Goal: Task Accomplishment & Management: Manage account settings

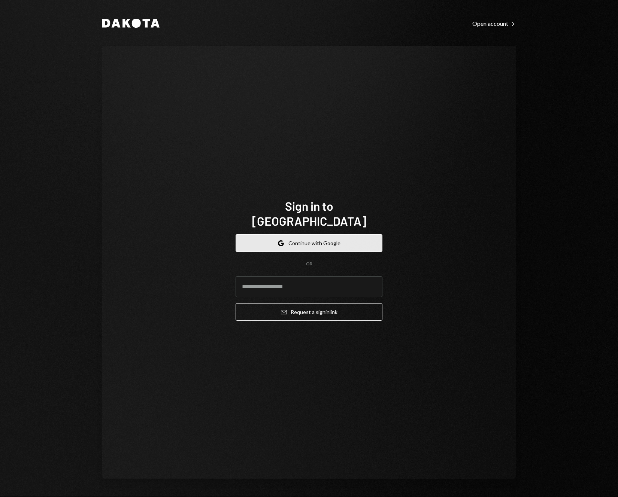
click at [321, 235] on button "Google Continue with Google" at bounding box center [309, 243] width 147 height 18
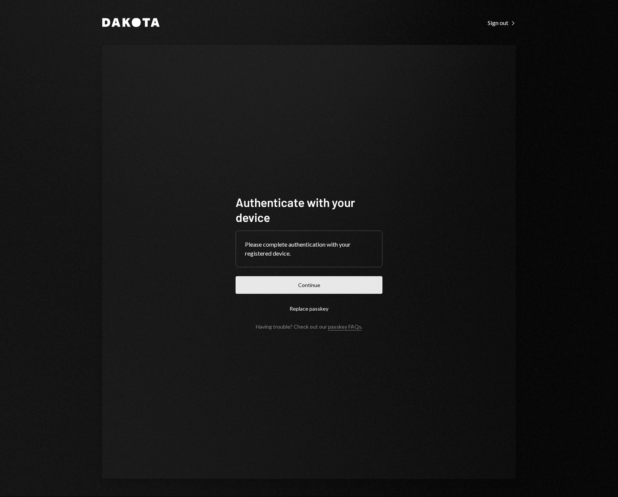
click at [331, 289] on button "Continue" at bounding box center [309, 285] width 147 height 18
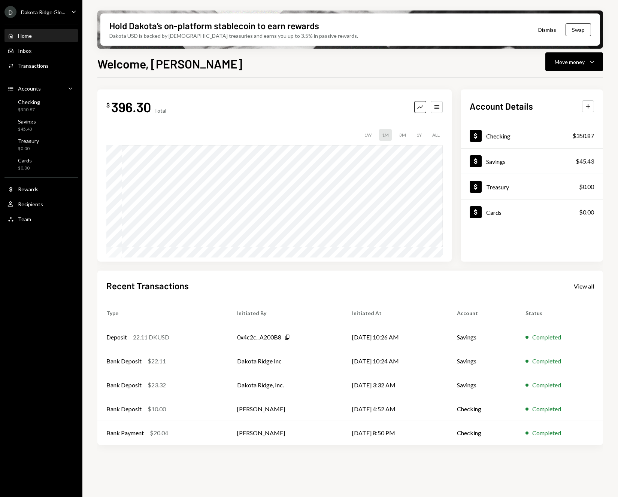
click at [71, 12] on icon "Caret Down" at bounding box center [74, 11] width 8 height 8
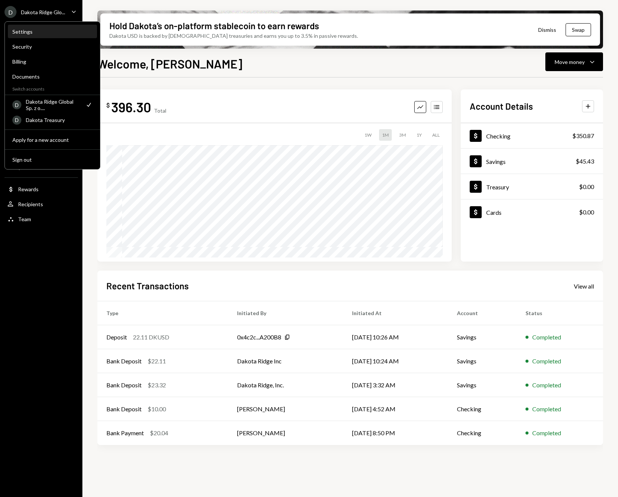
click at [29, 32] on div "Settings" at bounding box center [52, 31] width 80 height 6
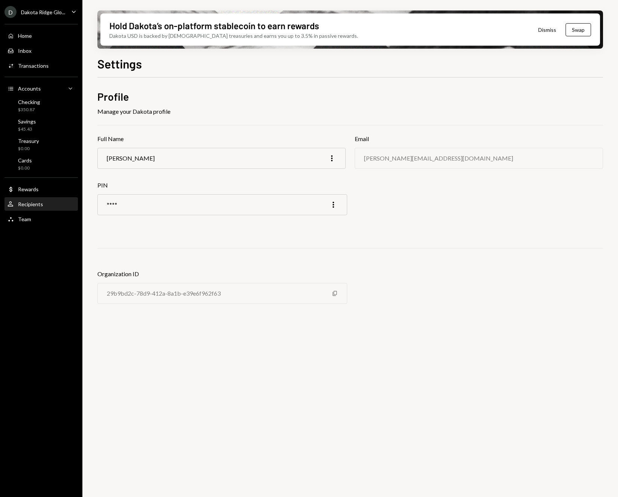
click at [40, 198] on div "User Recipients" at bounding box center [40, 204] width 67 height 13
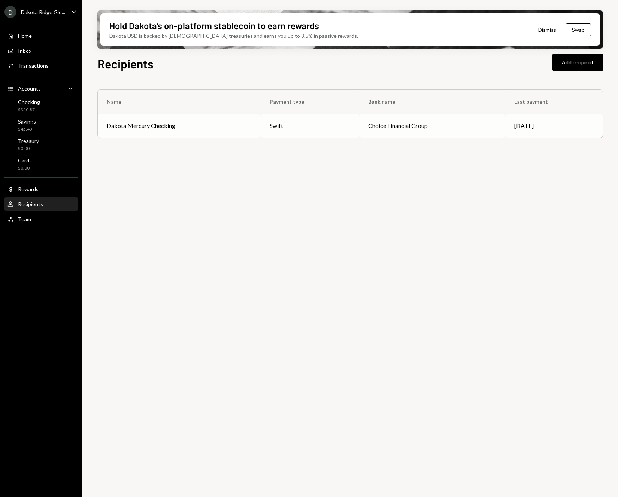
click at [139, 121] on td "Dakota Mercury Checking" at bounding box center [179, 126] width 163 height 24
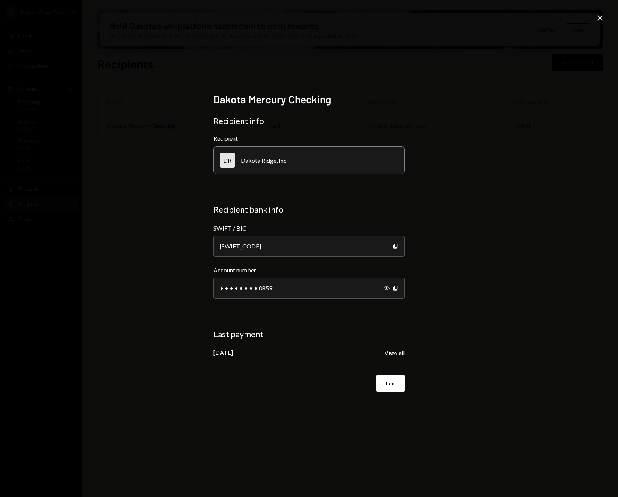
click at [600, 17] on icon at bounding box center [599, 17] width 5 height 5
